Goal: Transaction & Acquisition: Purchase product/service

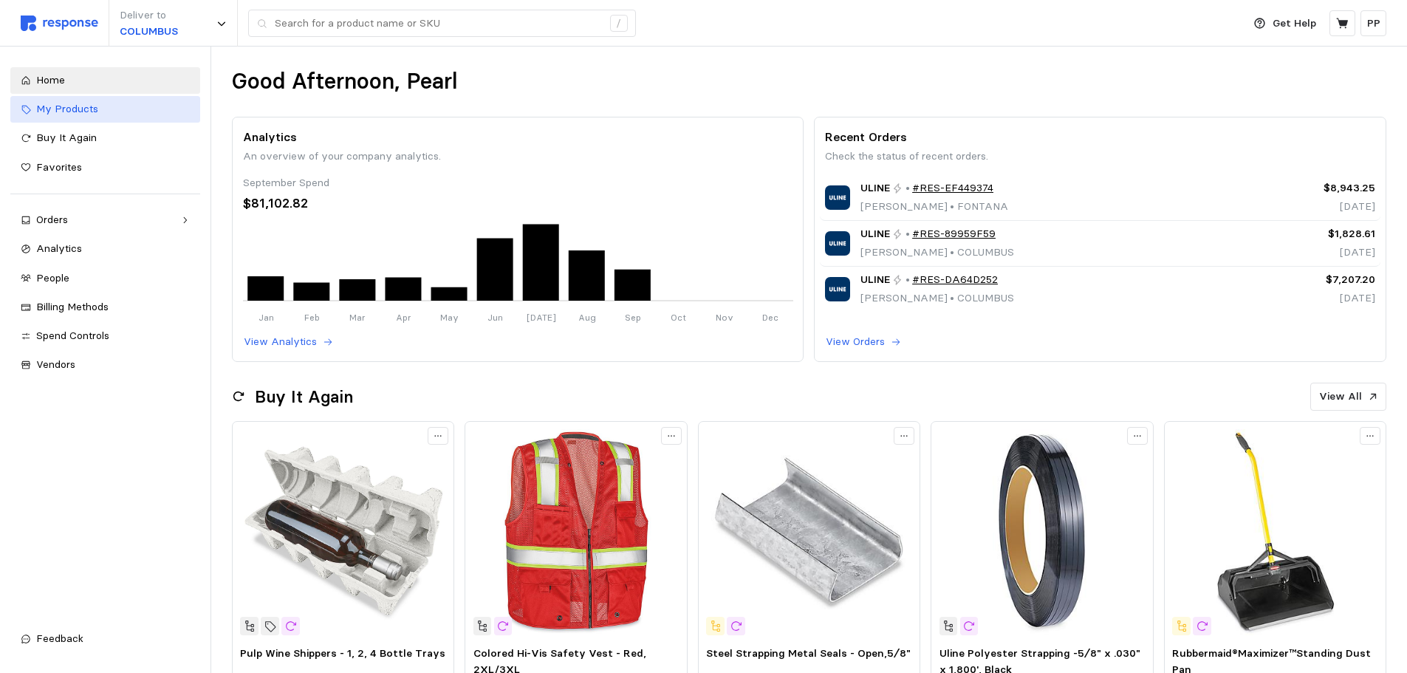
click at [117, 104] on div "My Products" at bounding box center [113, 109] width 154 height 16
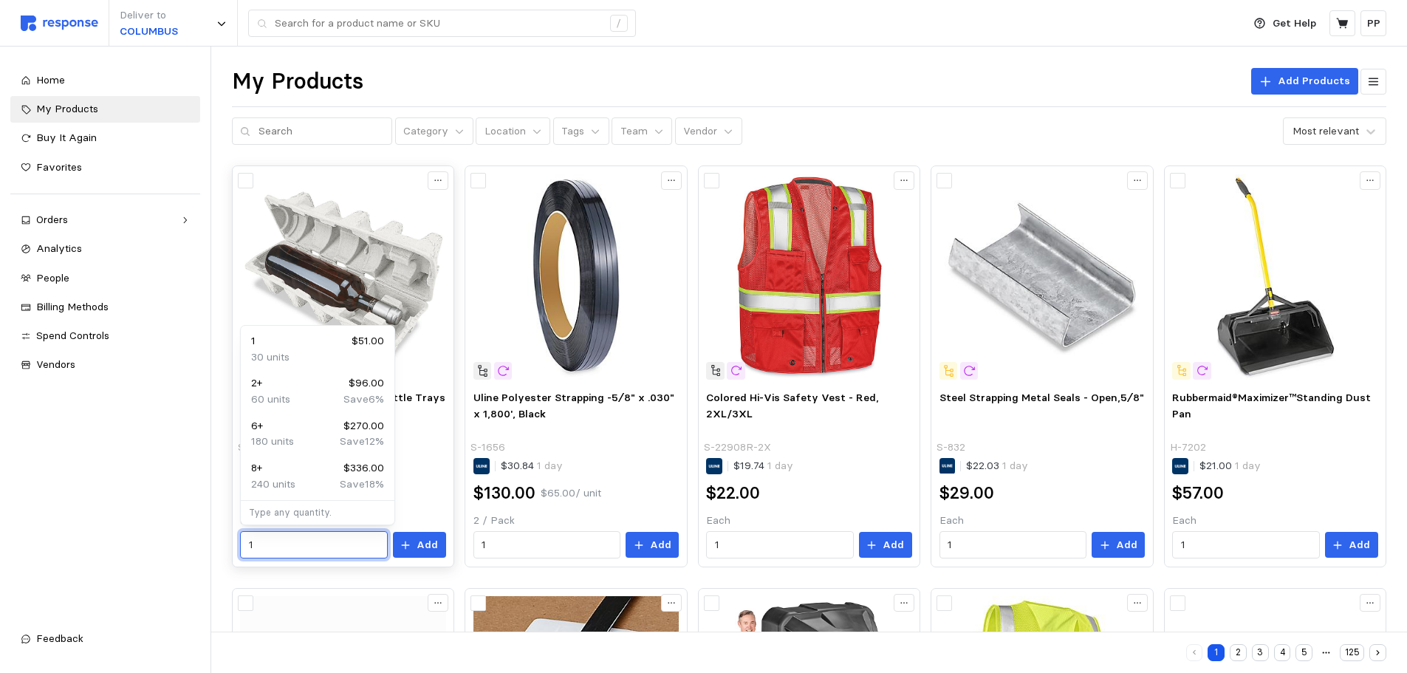
click at [255, 555] on input "1" at bounding box center [314, 545] width 130 height 27
type input "5"
type input "75"
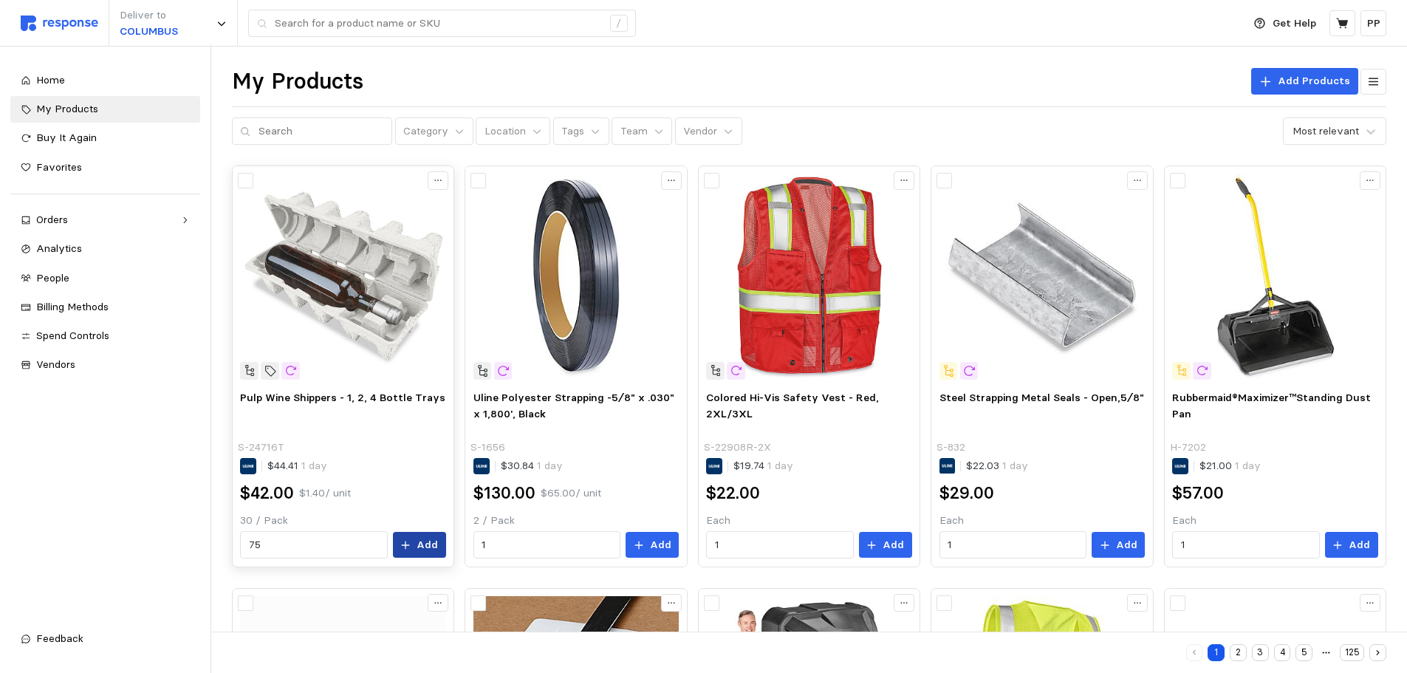
click at [440, 541] on button "Add" at bounding box center [419, 545] width 53 height 27
click at [290, 127] on input "text" at bounding box center [321, 131] width 126 height 27
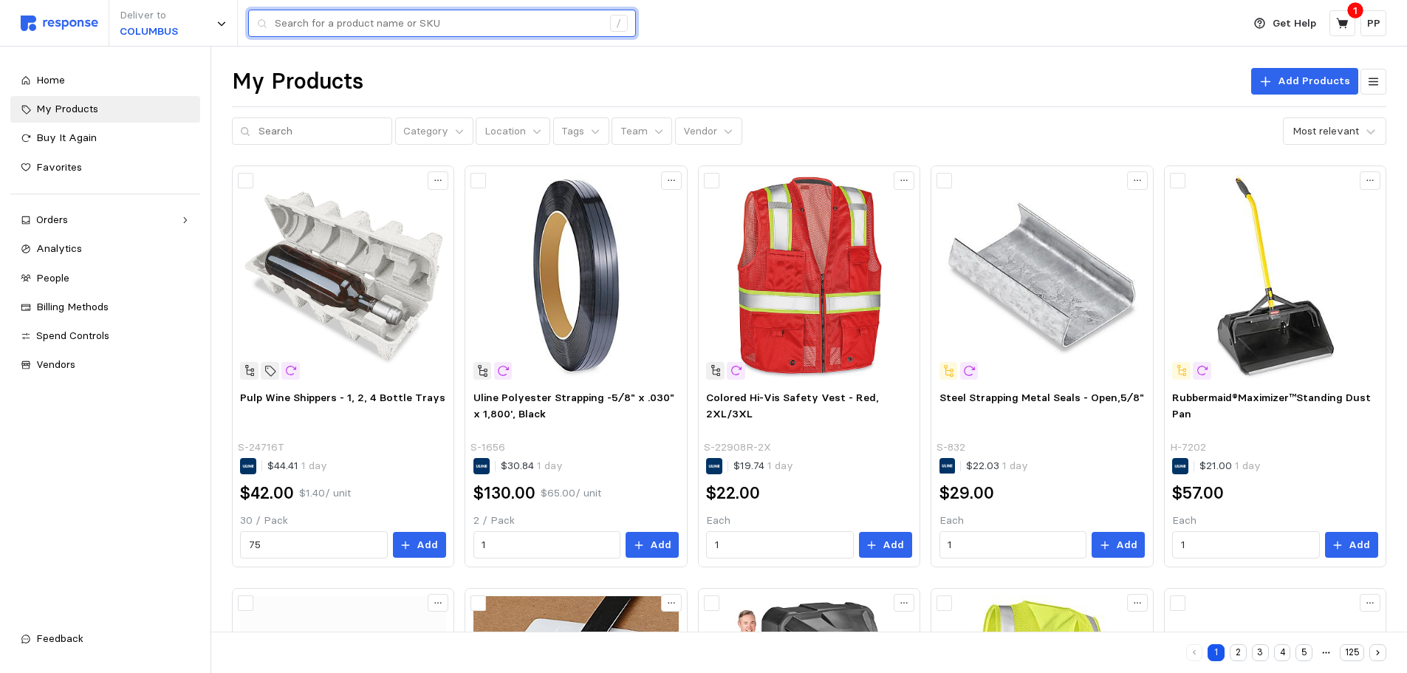
click at [360, 15] on input "text" at bounding box center [438, 23] width 327 height 27
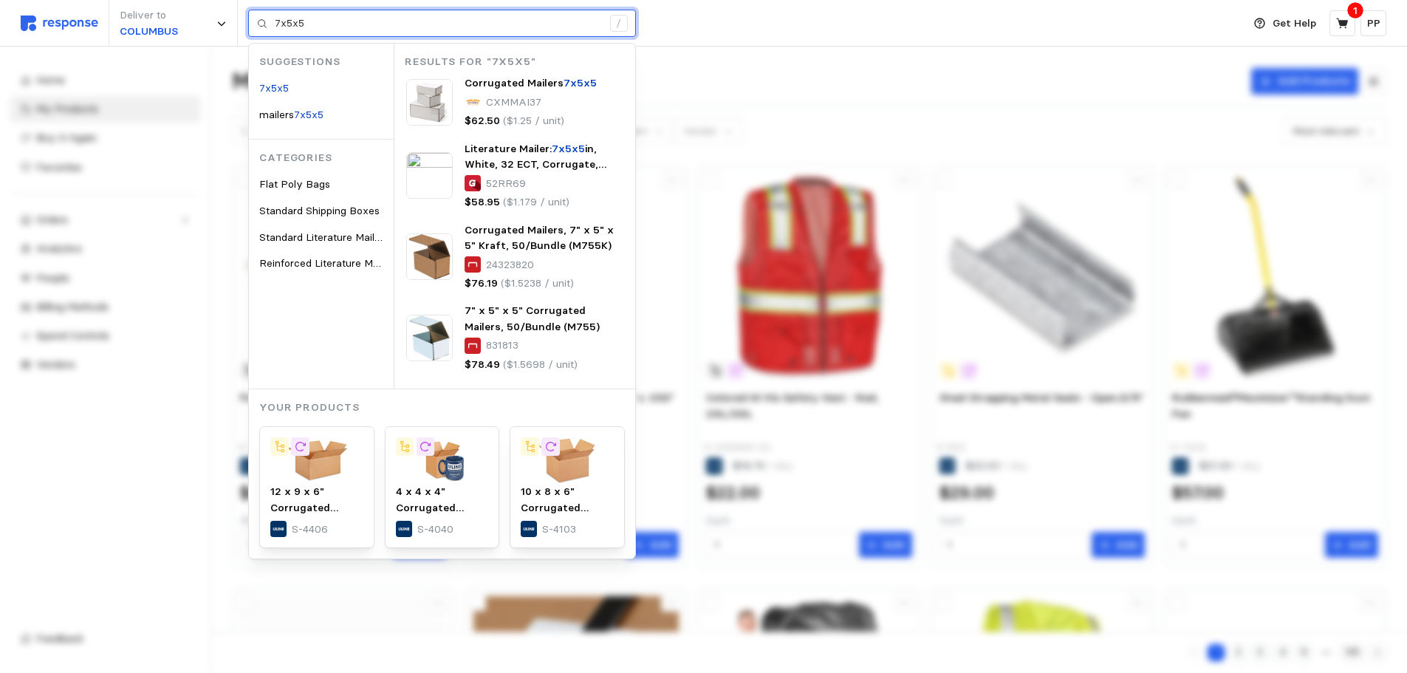
type input "7x5x5"
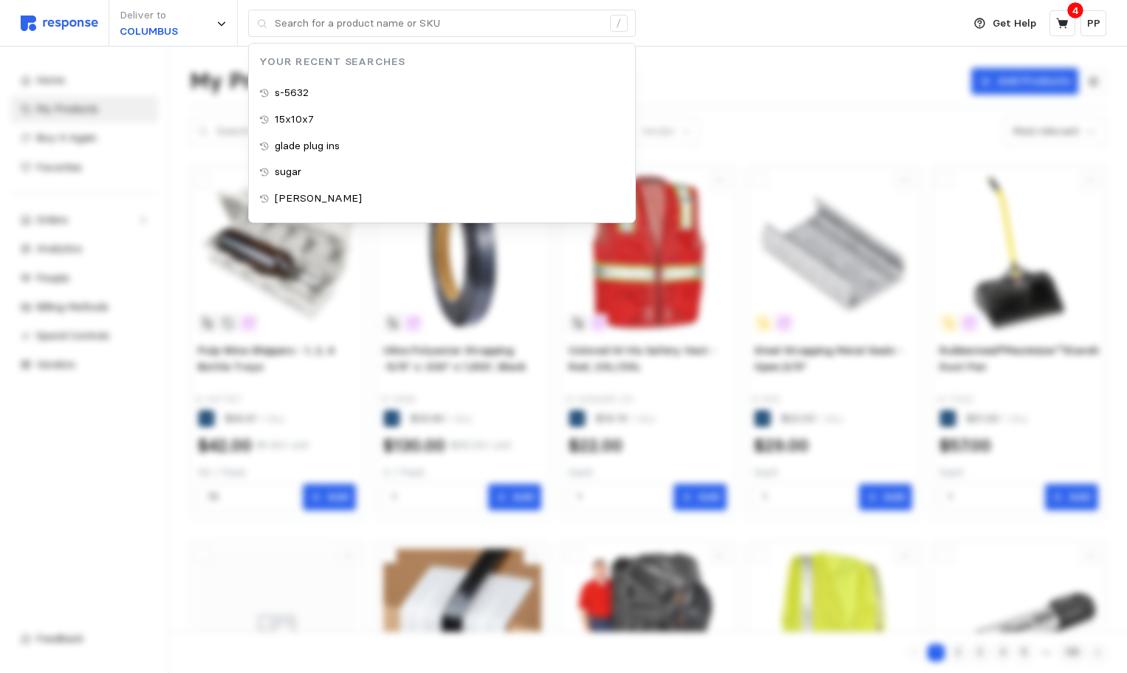
click at [729, 24] on div "Deliver to [GEOGRAPHIC_DATA] / Your Recent Searches s-5632 15x10x7 glade plug i…" at bounding box center [488, 23] width 934 height 47
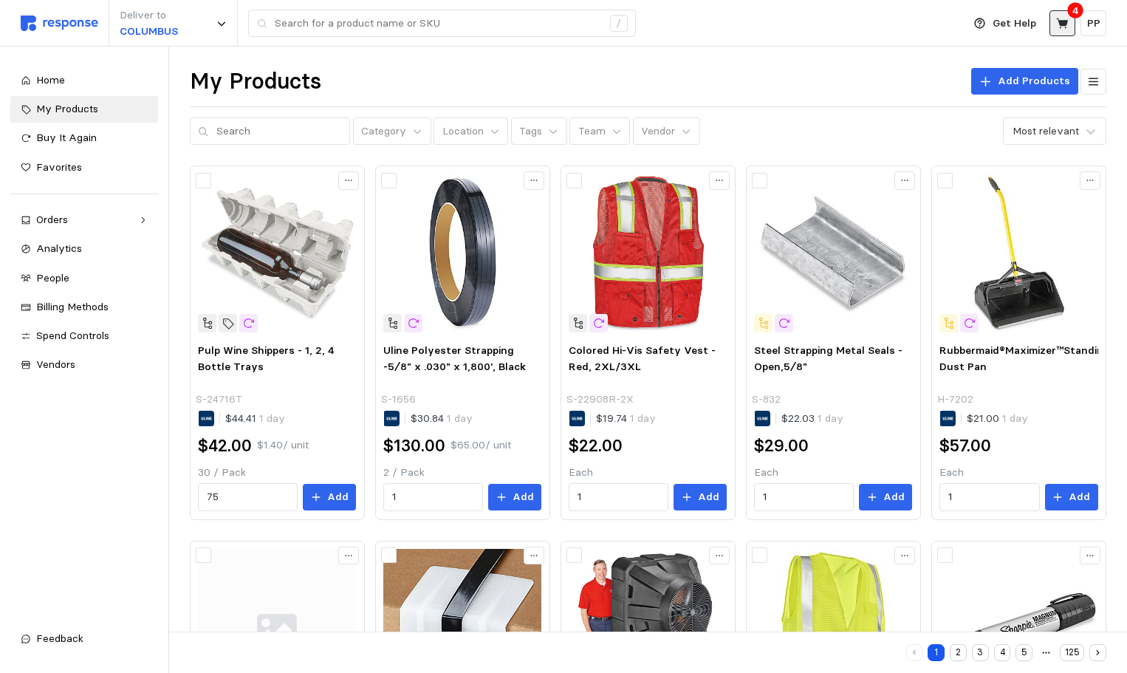
click at [1068, 20] on icon at bounding box center [1062, 23] width 13 height 13
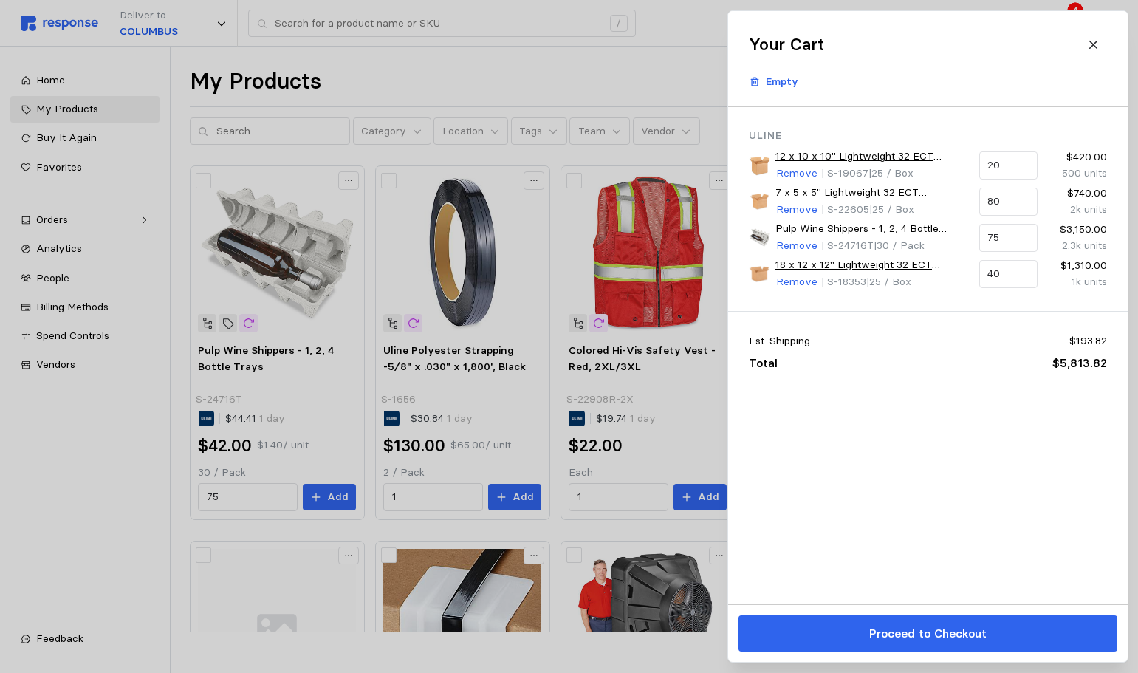
click at [693, 32] on div at bounding box center [569, 336] width 1138 height 673
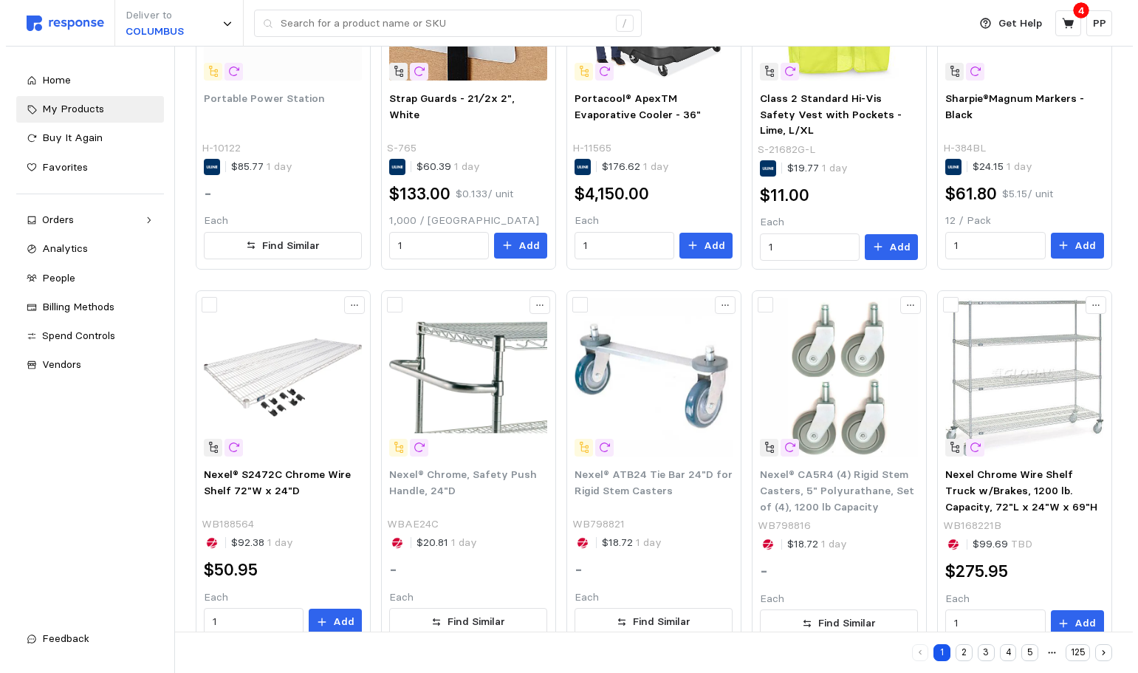
scroll to position [659, 0]
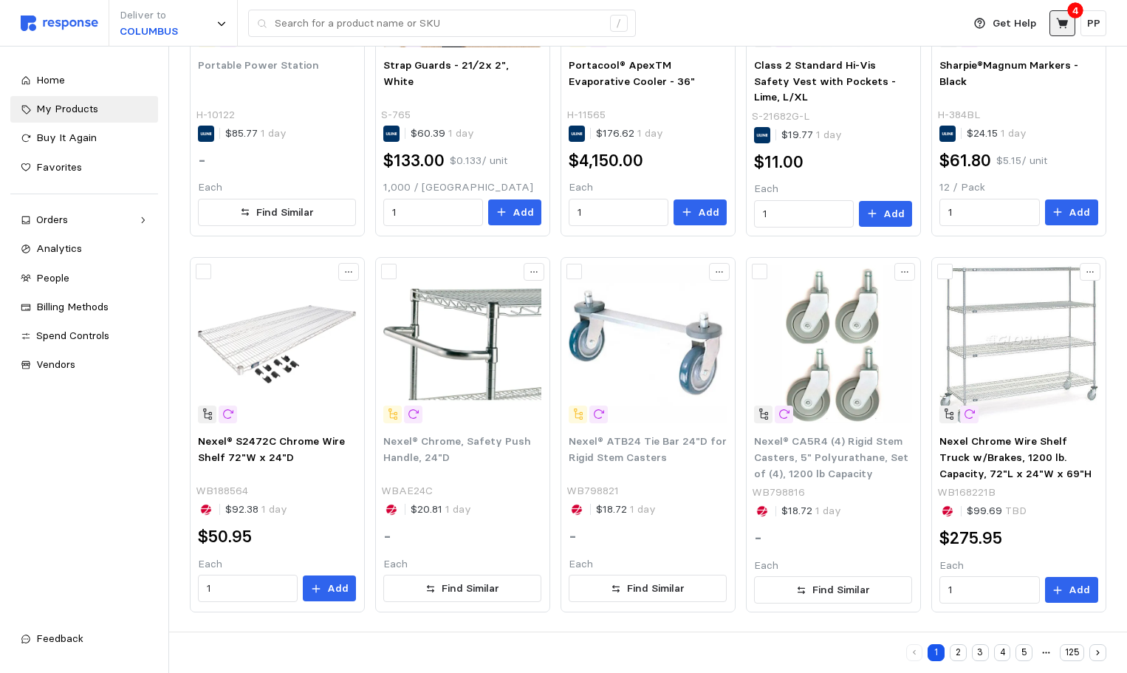
click at [1066, 33] on button at bounding box center [1062, 23] width 26 height 26
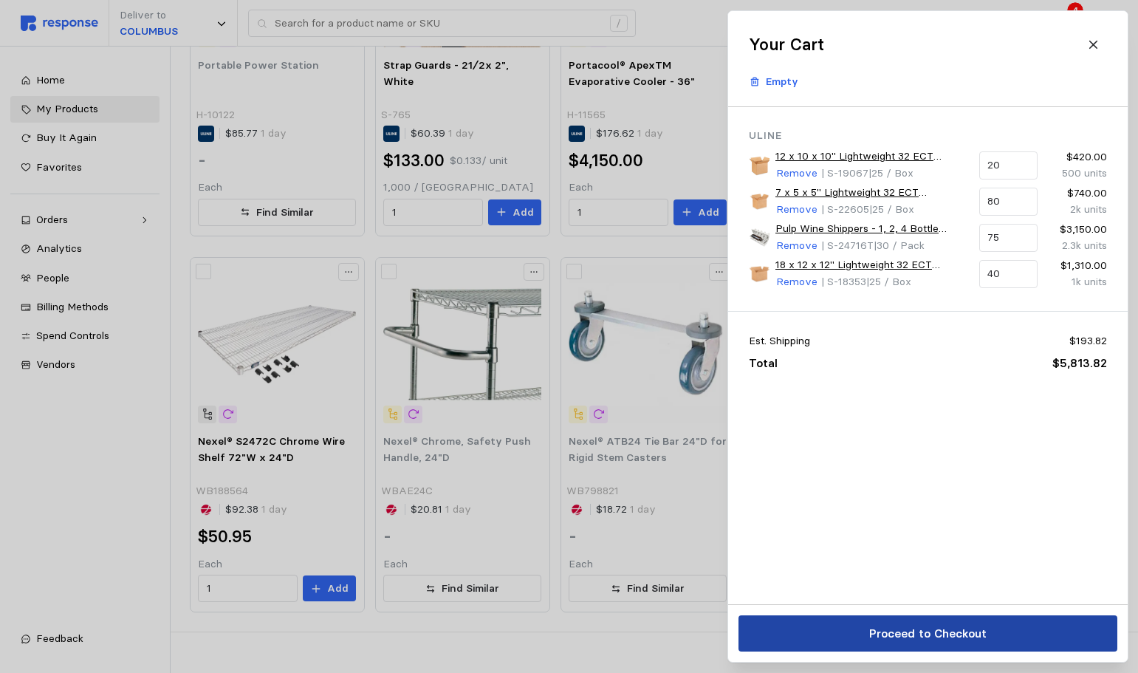
click at [907, 637] on p "Proceed to Checkout" at bounding box center [926, 633] width 117 height 18
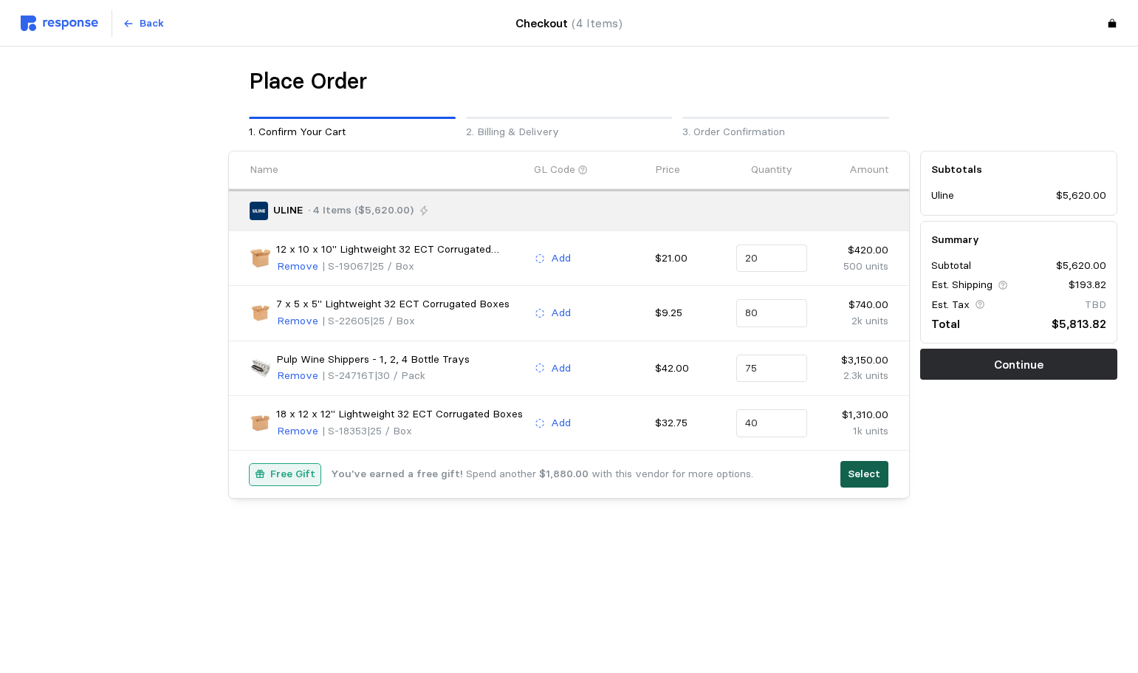
click at [876, 482] on p "Select" at bounding box center [864, 474] width 32 height 16
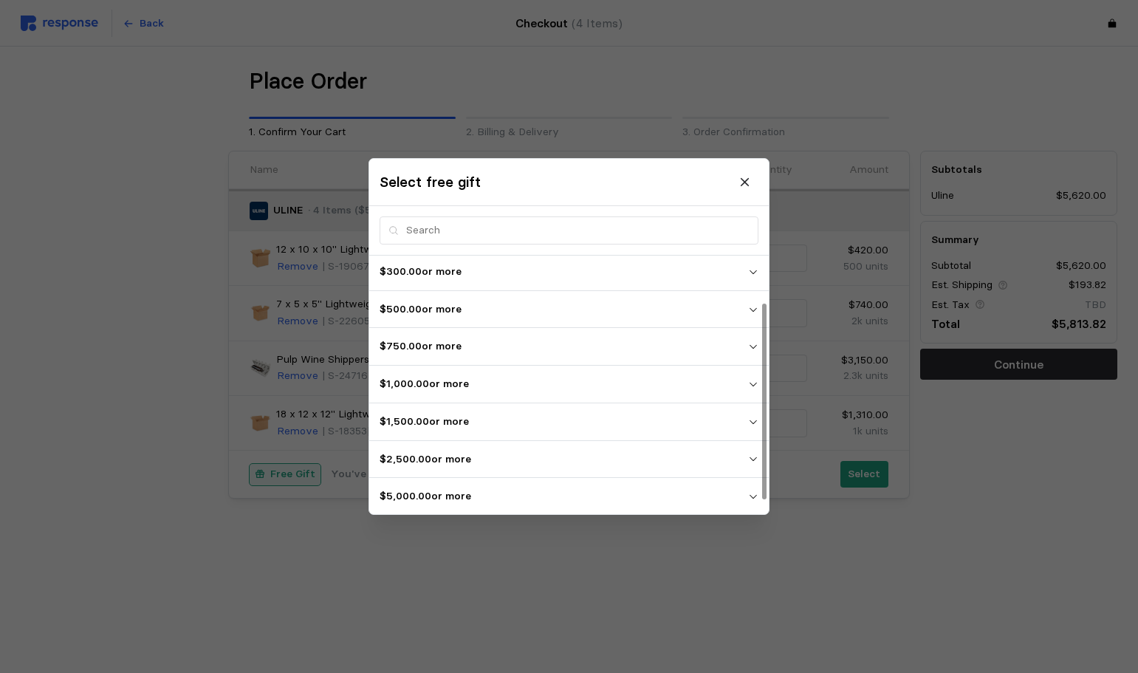
scroll to position [78, 0]
click at [577, 490] on p "$5,000.00 or more" at bounding box center [564, 495] width 368 height 16
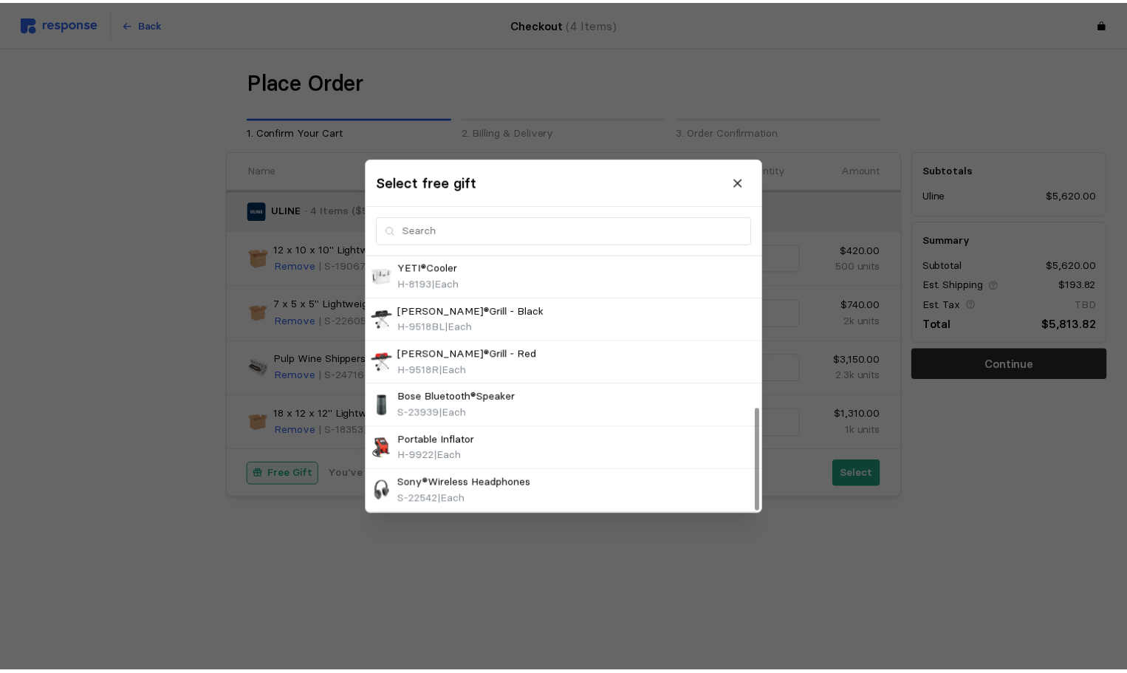
scroll to position [306, 0]
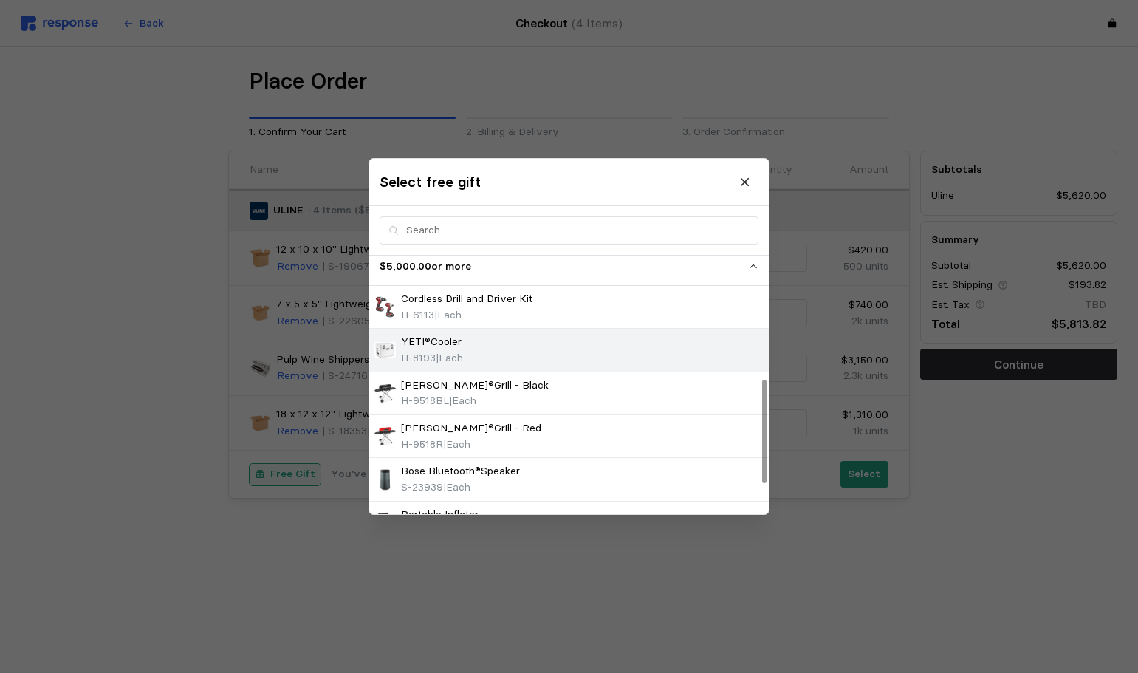
click at [606, 349] on div "YETI®Cooler H-8193 | Each" at bounding box center [568, 350] width 389 height 32
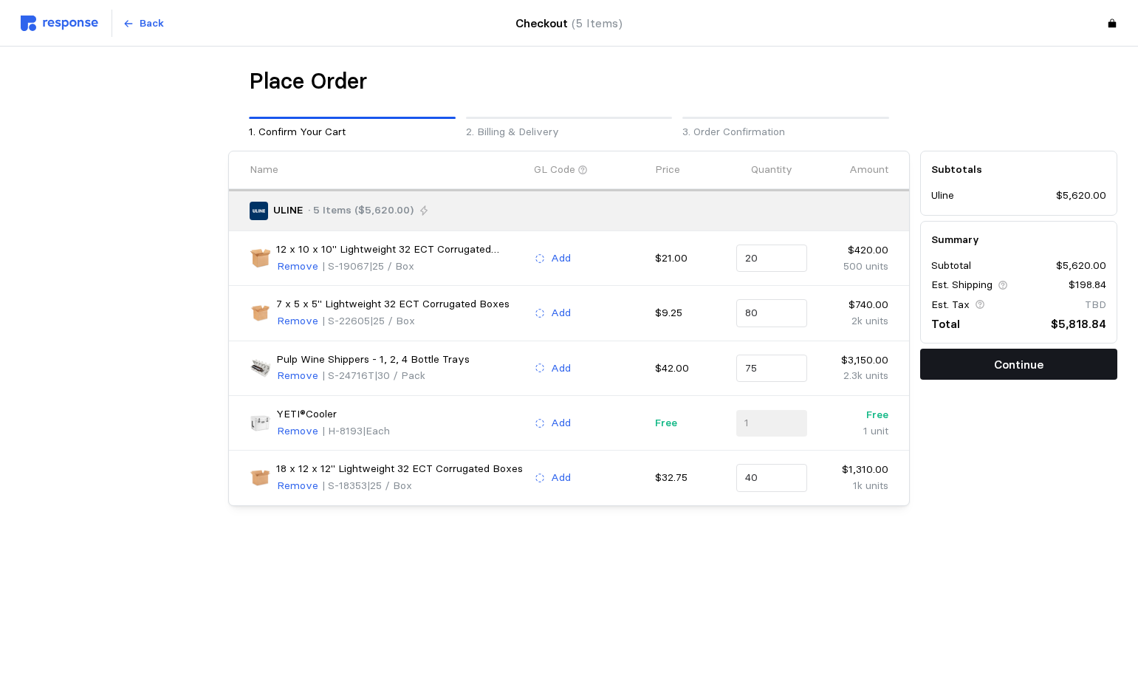
click at [947, 377] on button "Continue" at bounding box center [1018, 364] width 197 height 31
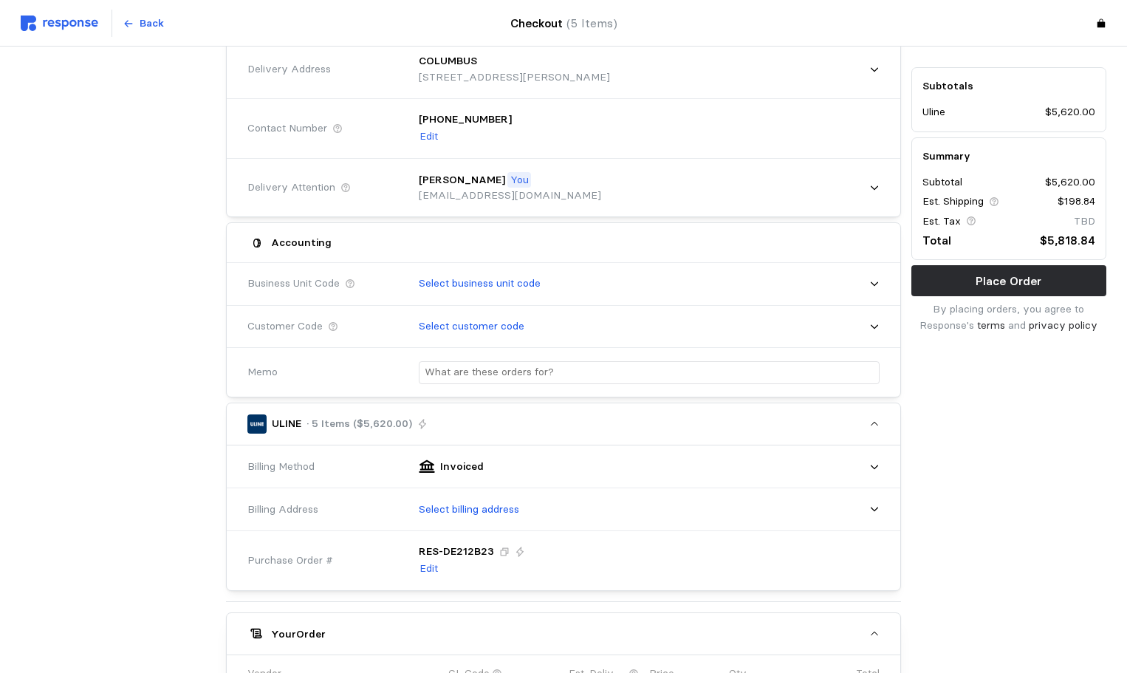
scroll to position [369, 0]
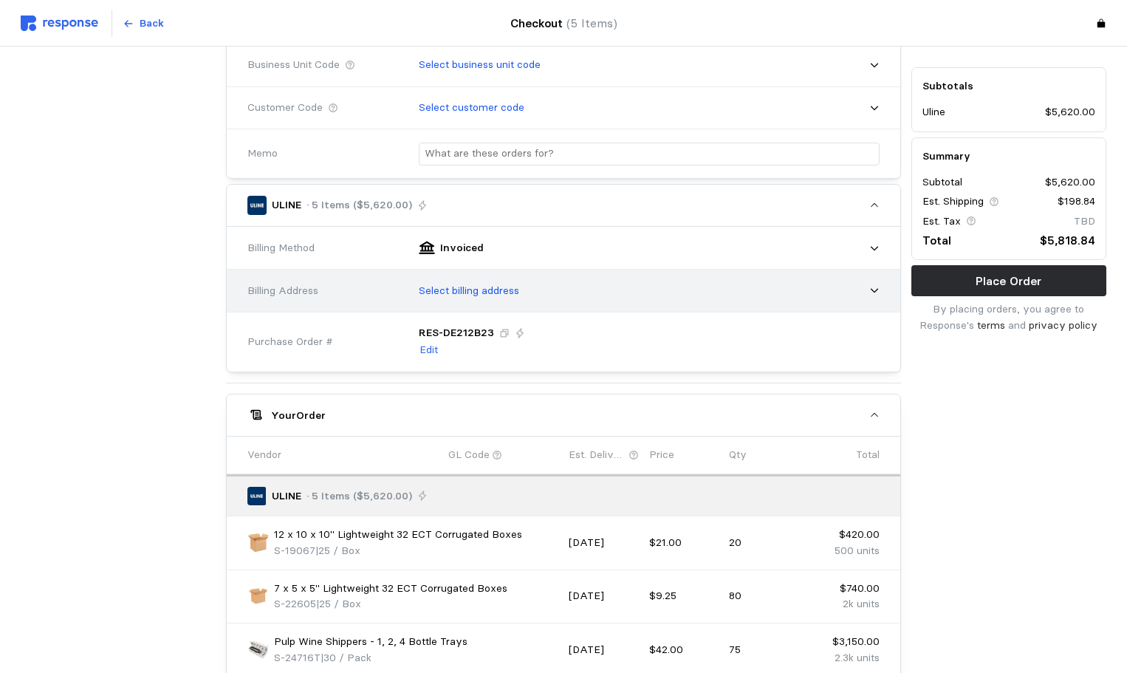
click at [507, 295] on p "Select billing address" at bounding box center [469, 291] width 100 height 16
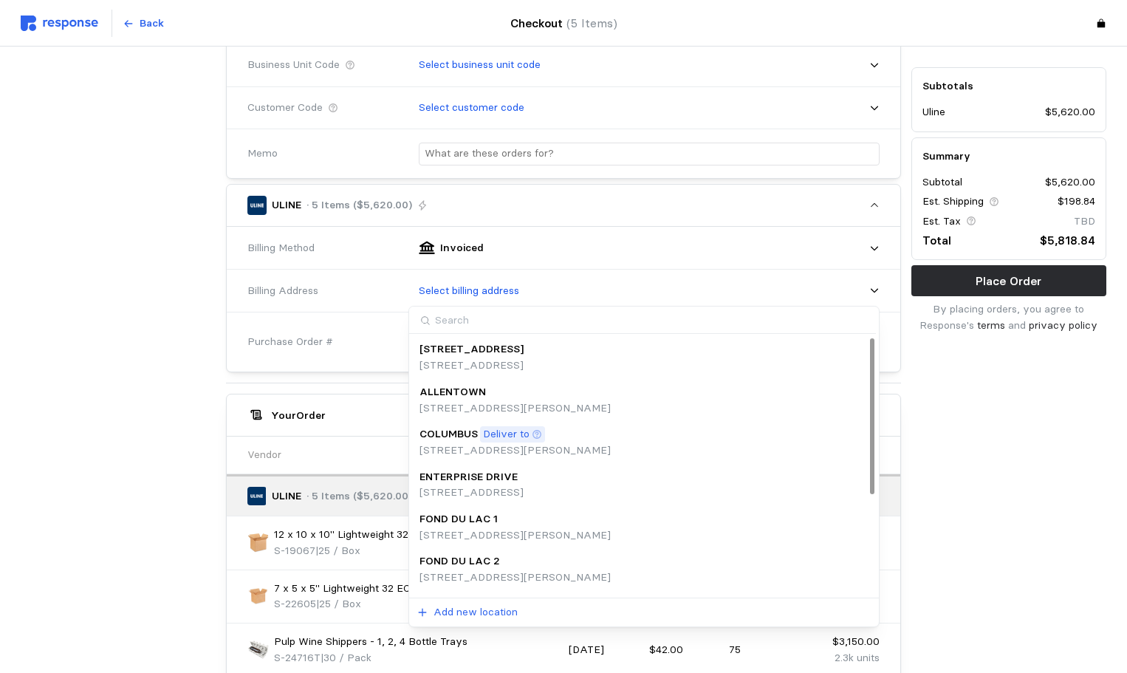
click at [490, 428] on p "Deliver to" at bounding box center [506, 434] width 47 height 16
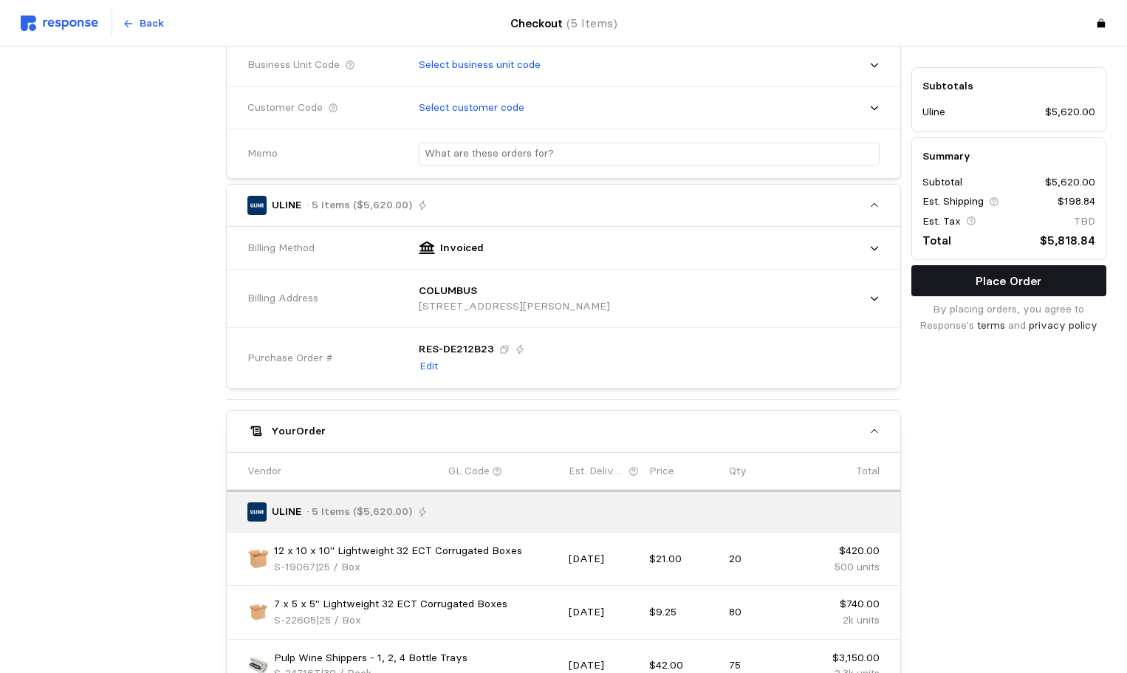
click at [1001, 288] on p "Place Order" at bounding box center [1008, 281] width 66 height 18
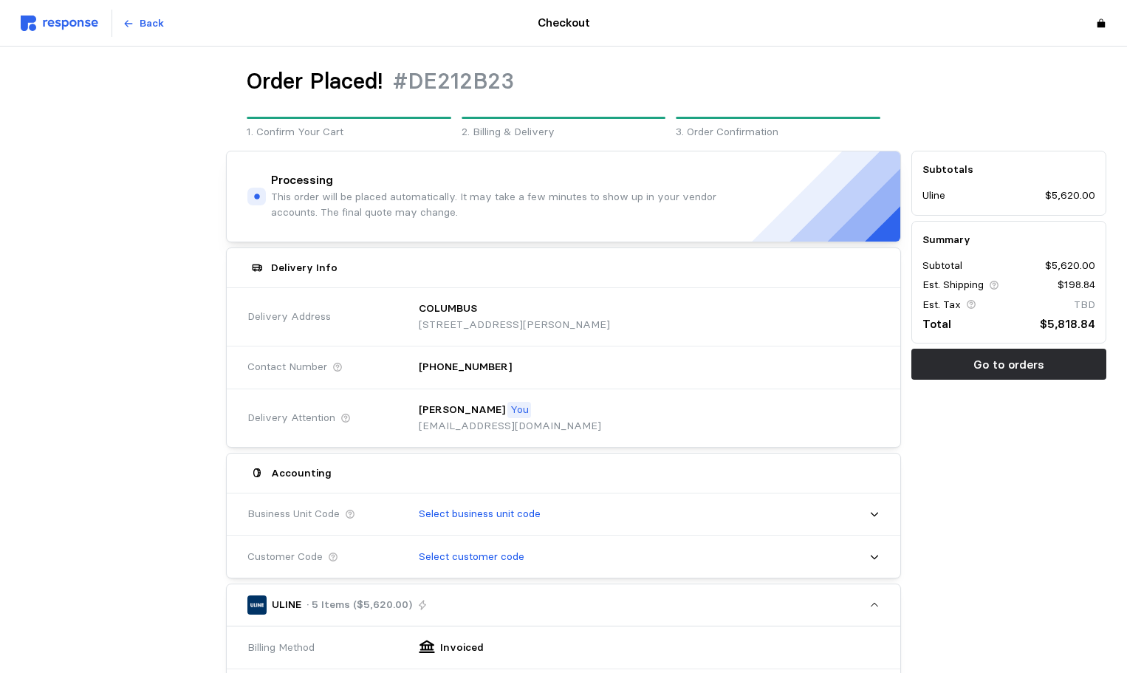
click at [59, 18] on img at bounding box center [60, 24] width 78 height 16
